Goal: Task Accomplishment & Management: Manage account settings

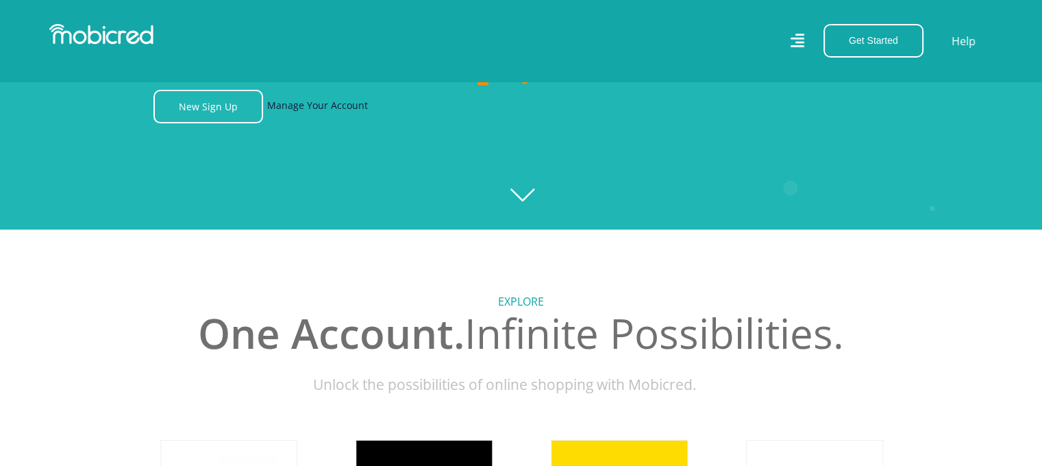
scroll to position [137, 0]
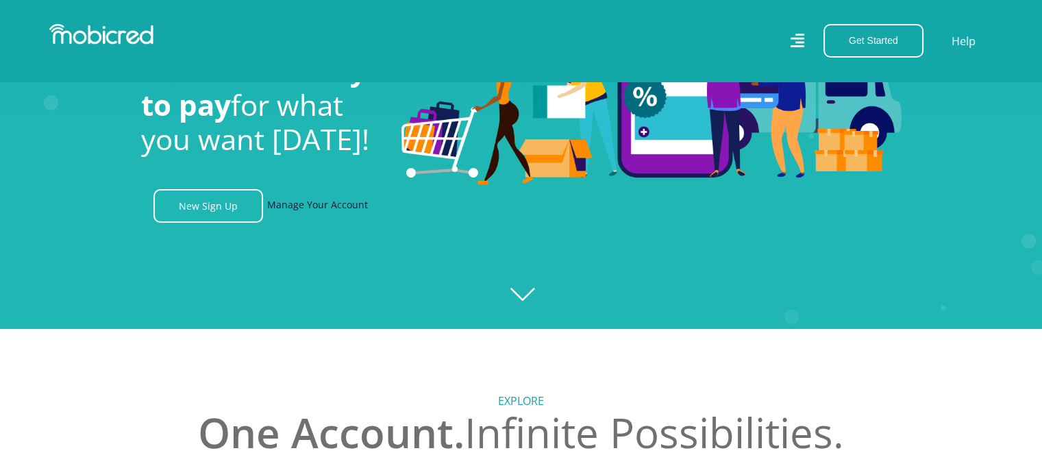
click at [337, 208] on link "Manage Your Account" at bounding box center [317, 206] width 101 height 34
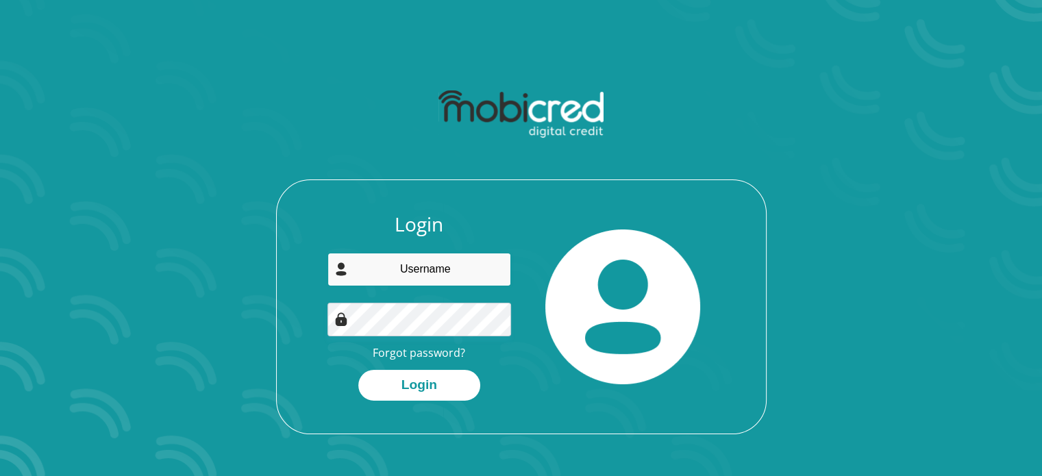
click at [375, 264] on input "email" at bounding box center [420, 270] width 184 height 34
type input "Lizettevanbiljon@gmail.com"
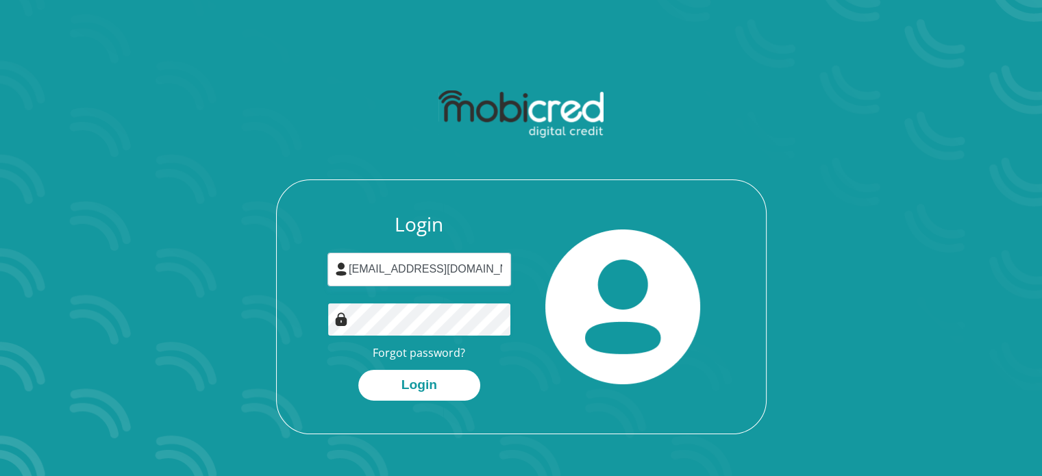
click at [358, 370] on button "Login" at bounding box center [419, 385] width 122 height 31
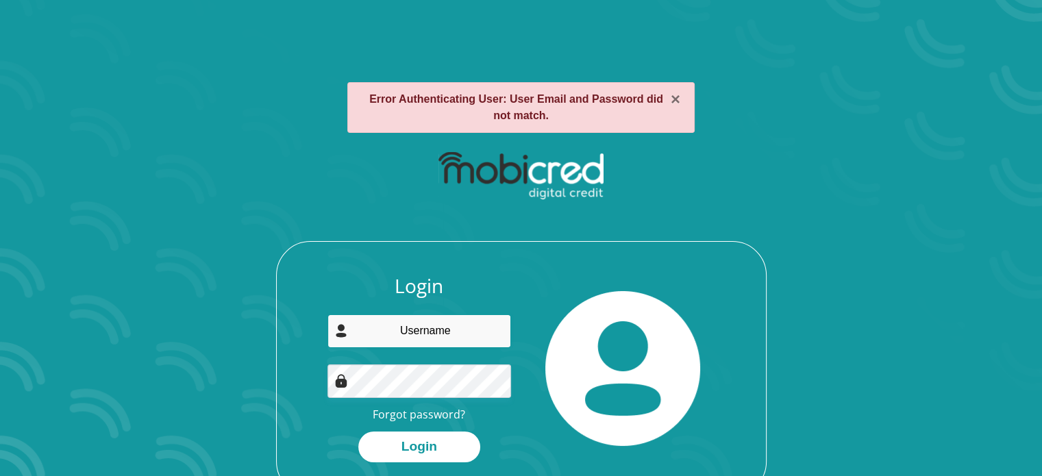
click at [418, 323] on input "email" at bounding box center [420, 332] width 184 height 34
type input "Lizettevanbiljon@gmail.com"
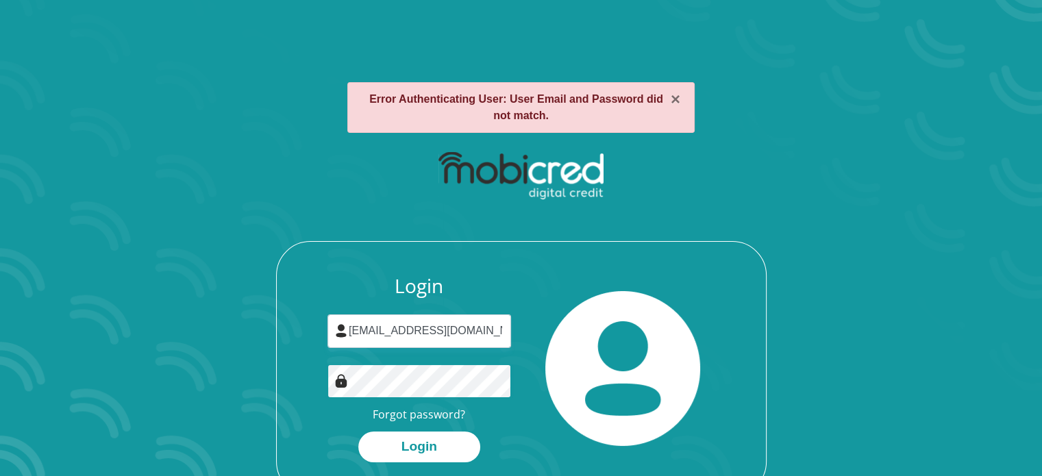
click at [358, 432] on button "Login" at bounding box center [419, 447] width 122 height 31
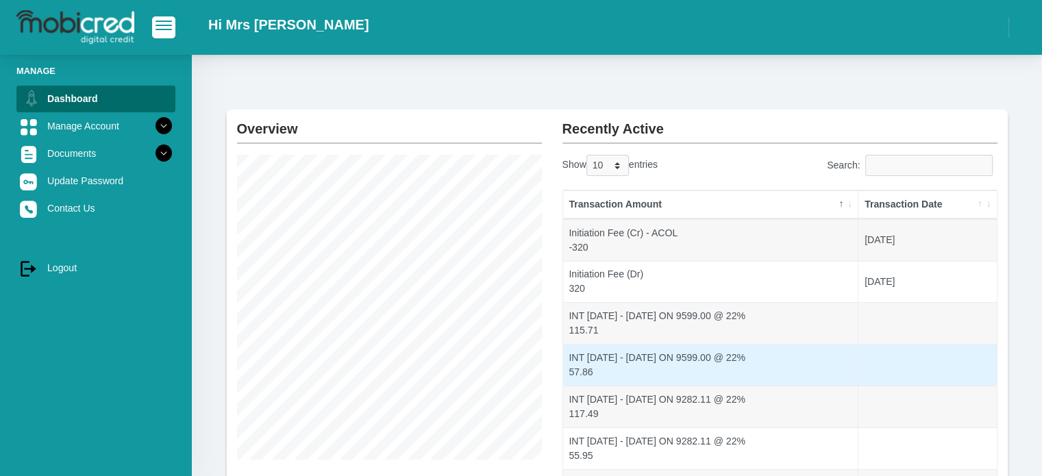
scroll to position [19, 0]
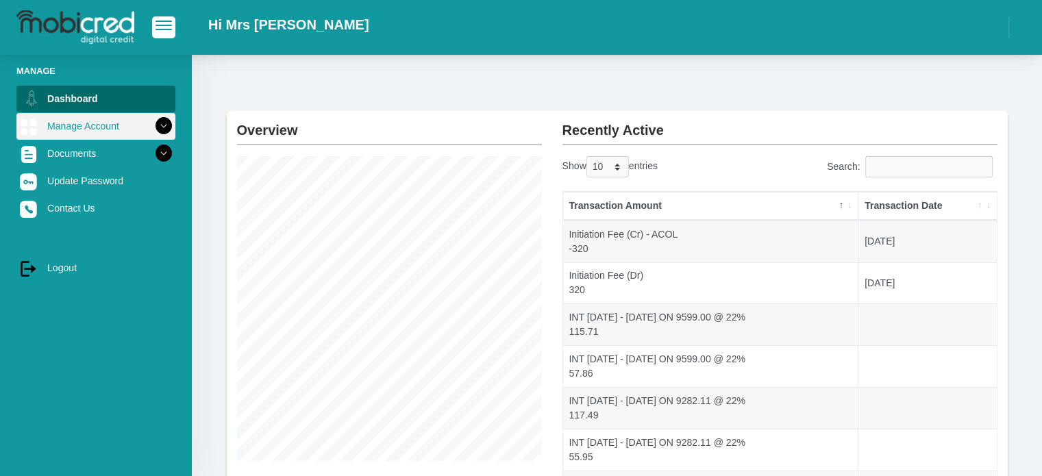
click at [158, 125] on icon at bounding box center [163, 125] width 23 height 23
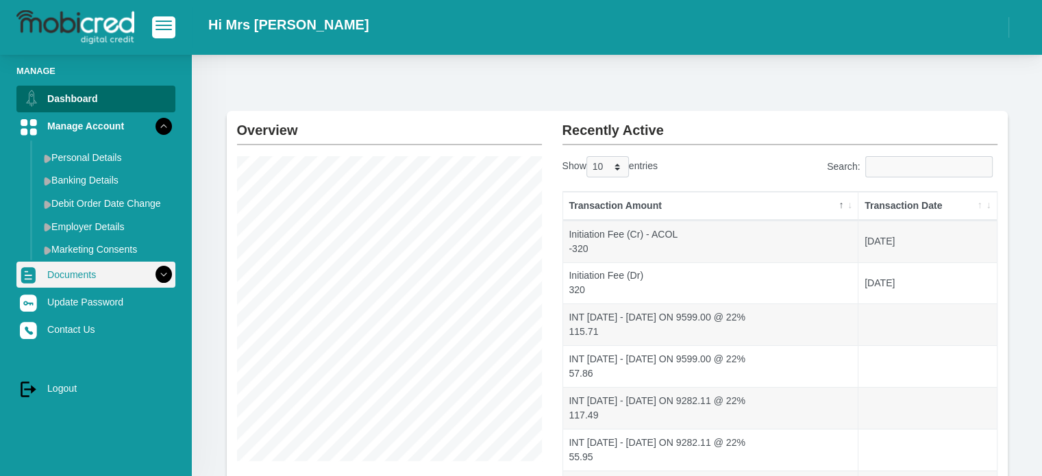
click at [79, 275] on link "Documents" at bounding box center [95, 275] width 159 height 26
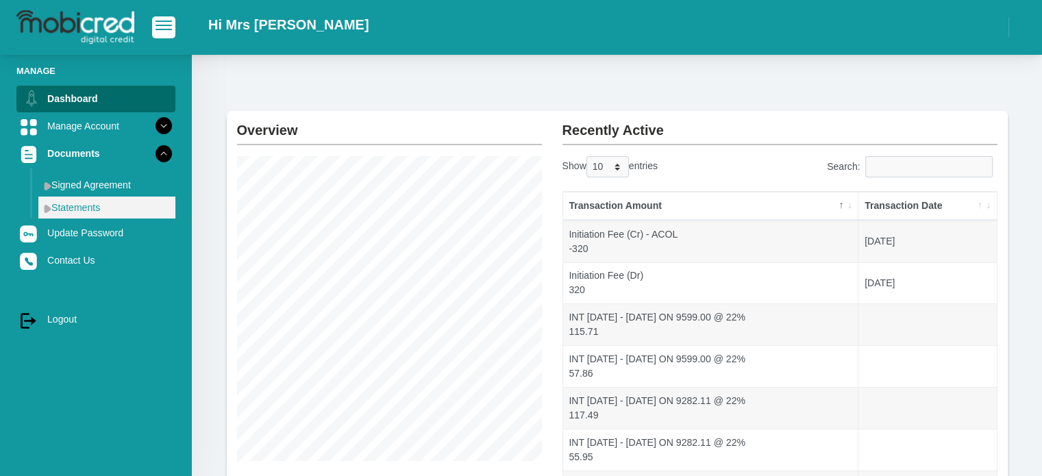
click at [90, 211] on link "Statements" at bounding box center [106, 208] width 137 height 22
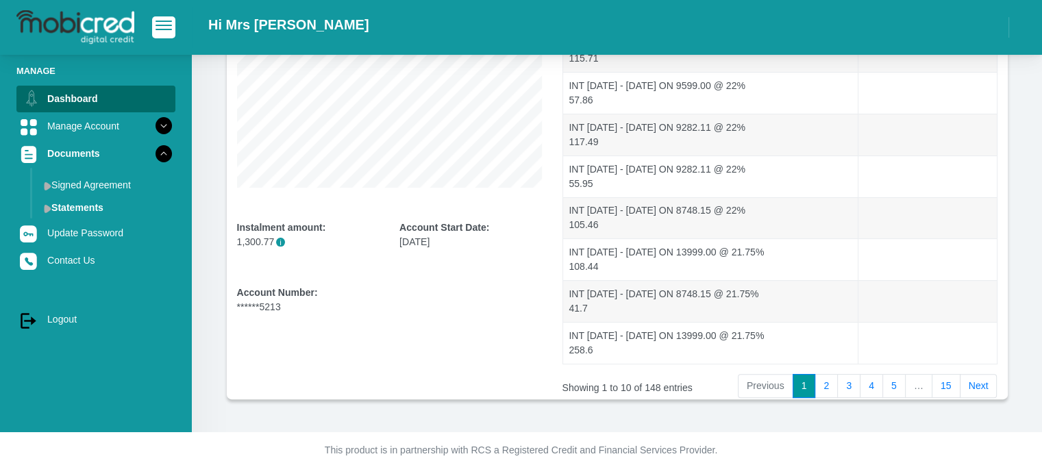
scroll to position [293, 0]
click at [944, 386] on link "15" at bounding box center [946, 385] width 29 height 25
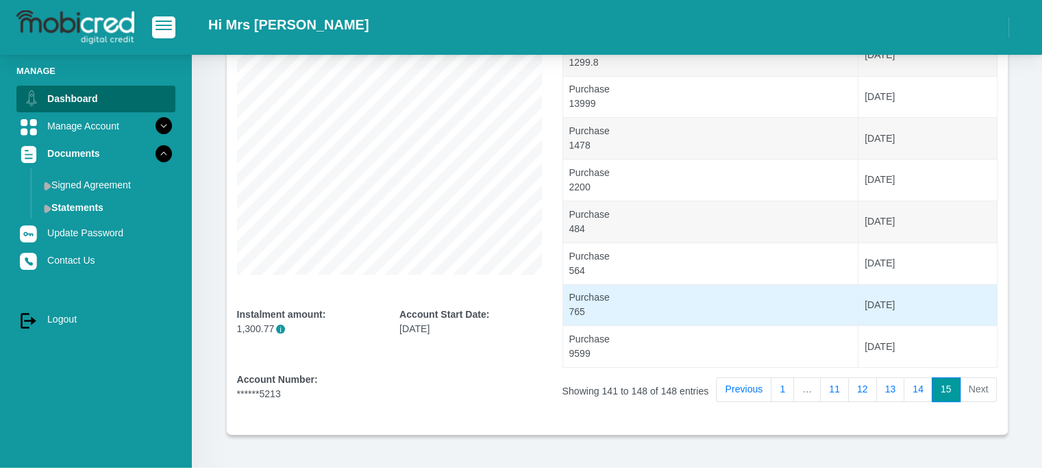
scroll to position [244, 0]
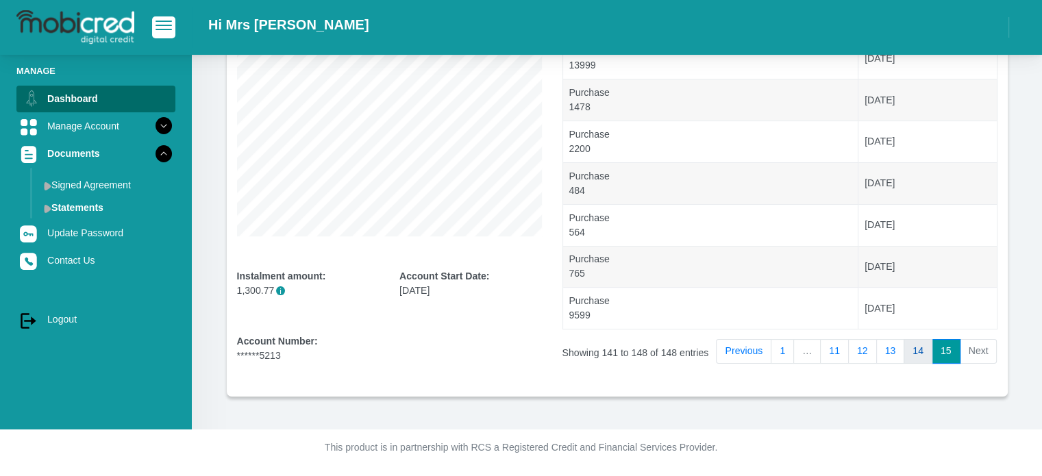
click at [923, 347] on link "14" at bounding box center [918, 351] width 29 height 25
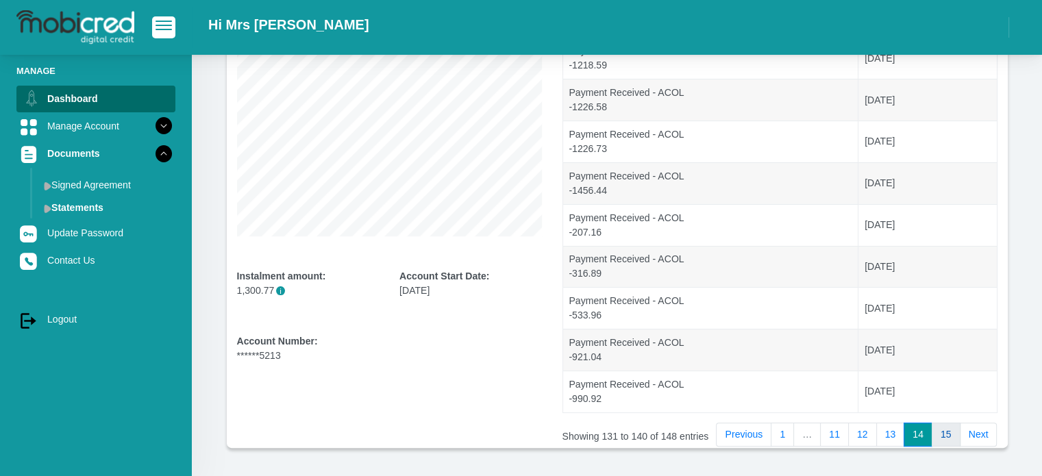
click at [941, 432] on link "15" at bounding box center [946, 435] width 29 height 25
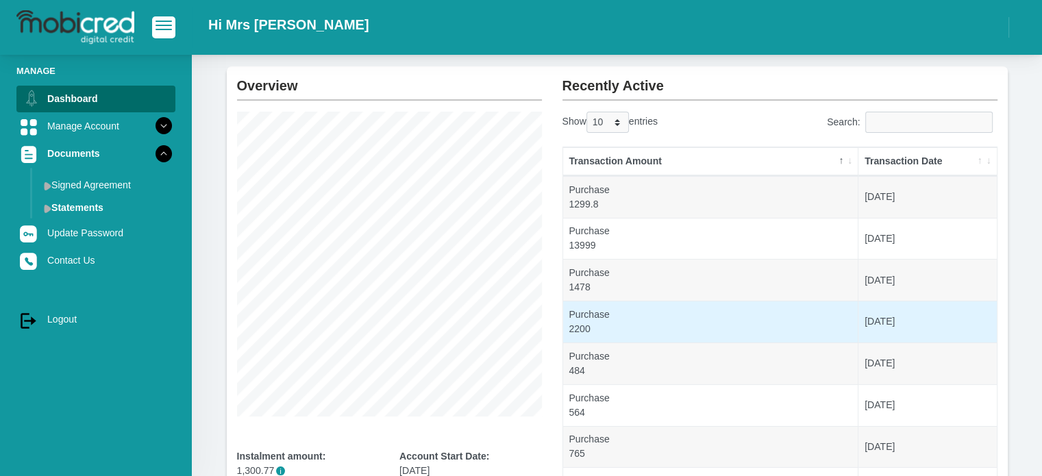
scroll to position [0, 0]
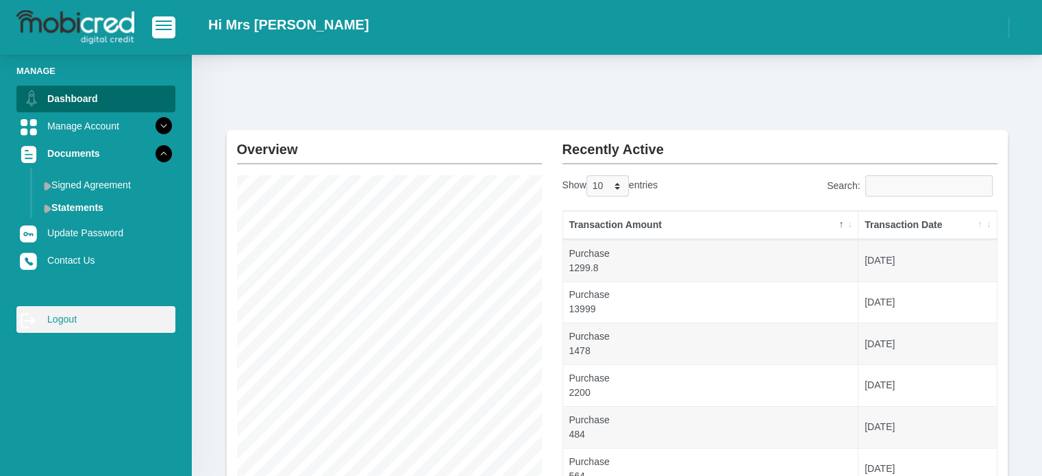
click at [64, 317] on link "log out Logout" at bounding box center [95, 319] width 159 height 26
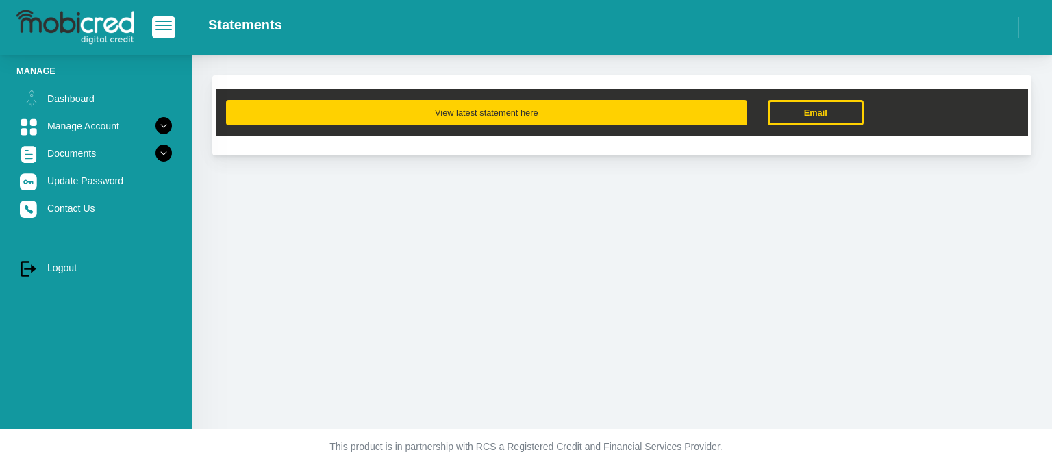
click at [504, 114] on button "View latest statement here" at bounding box center [486, 112] width 521 height 25
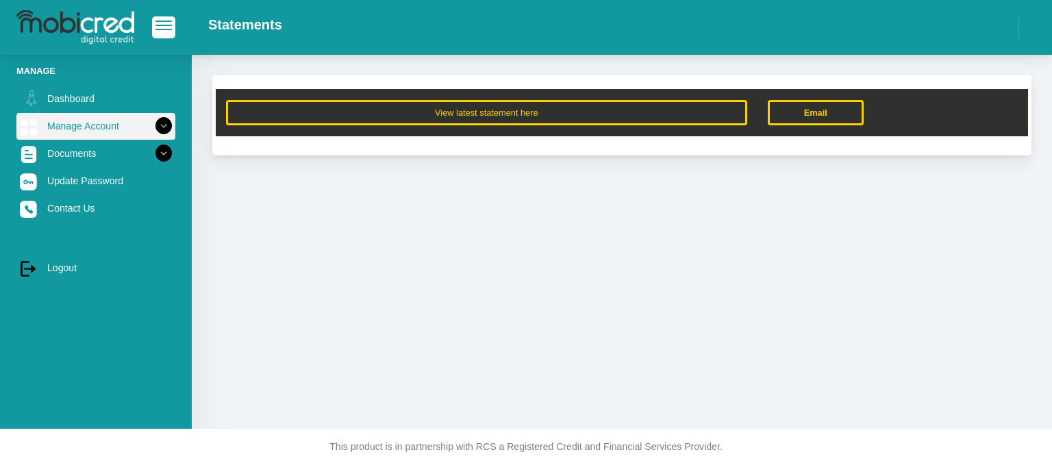
click at [71, 117] on link "Manage Account" at bounding box center [95, 126] width 159 height 26
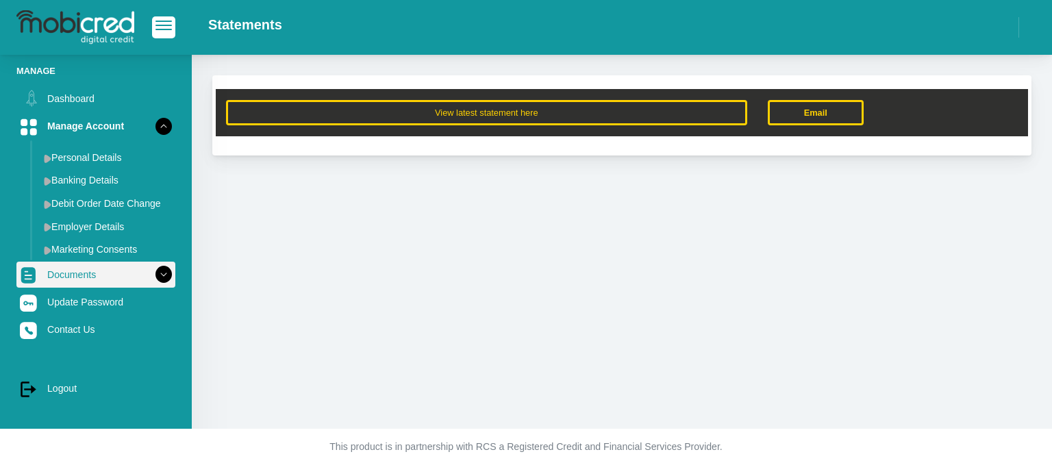
click at [49, 280] on link "Documents" at bounding box center [95, 275] width 159 height 26
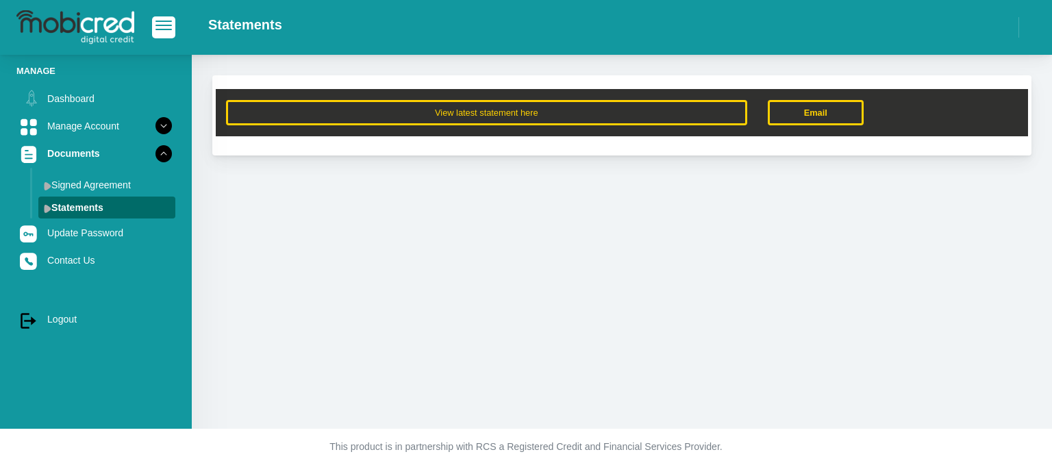
click at [299, 246] on div "View latest statement here Email" at bounding box center [622, 242] width 861 height 374
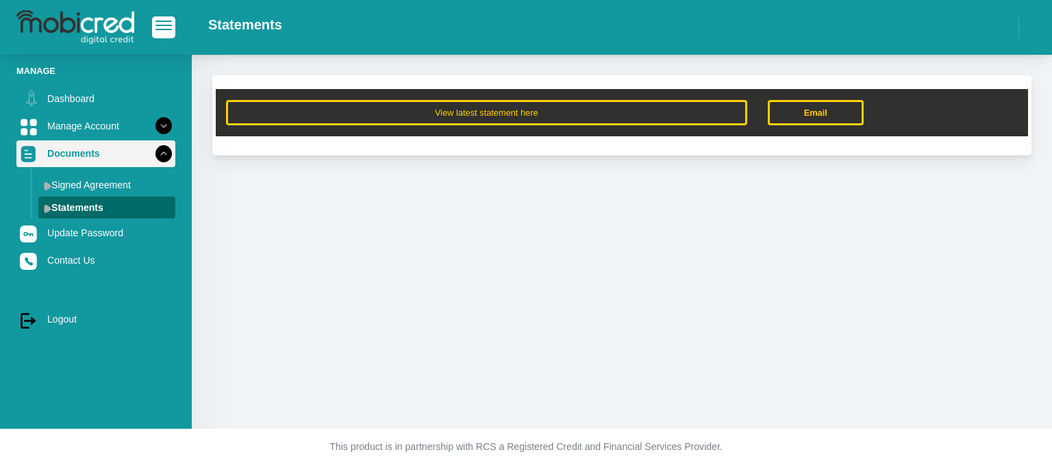
click at [156, 155] on icon at bounding box center [163, 153] width 23 height 23
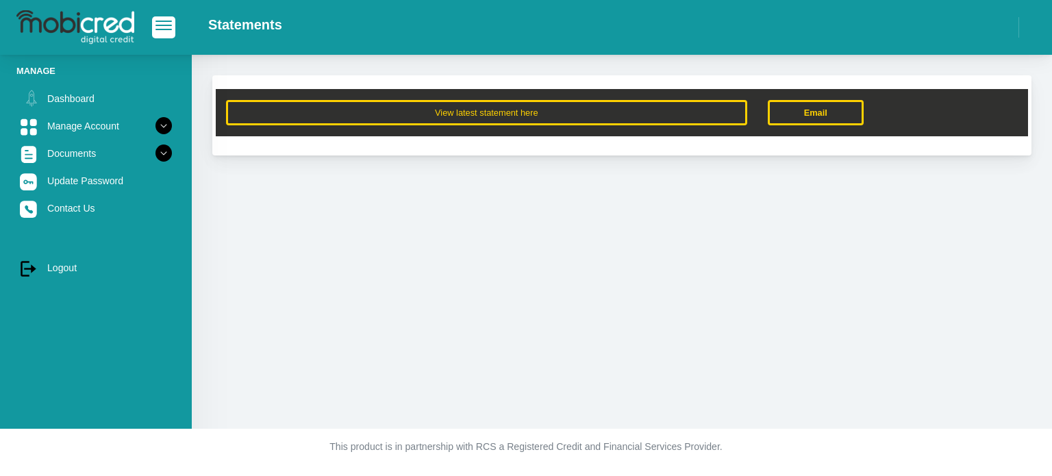
click at [401, 232] on div "View latest statement here Email" at bounding box center [622, 242] width 861 height 374
